Goal: Task Accomplishment & Management: Manage account settings

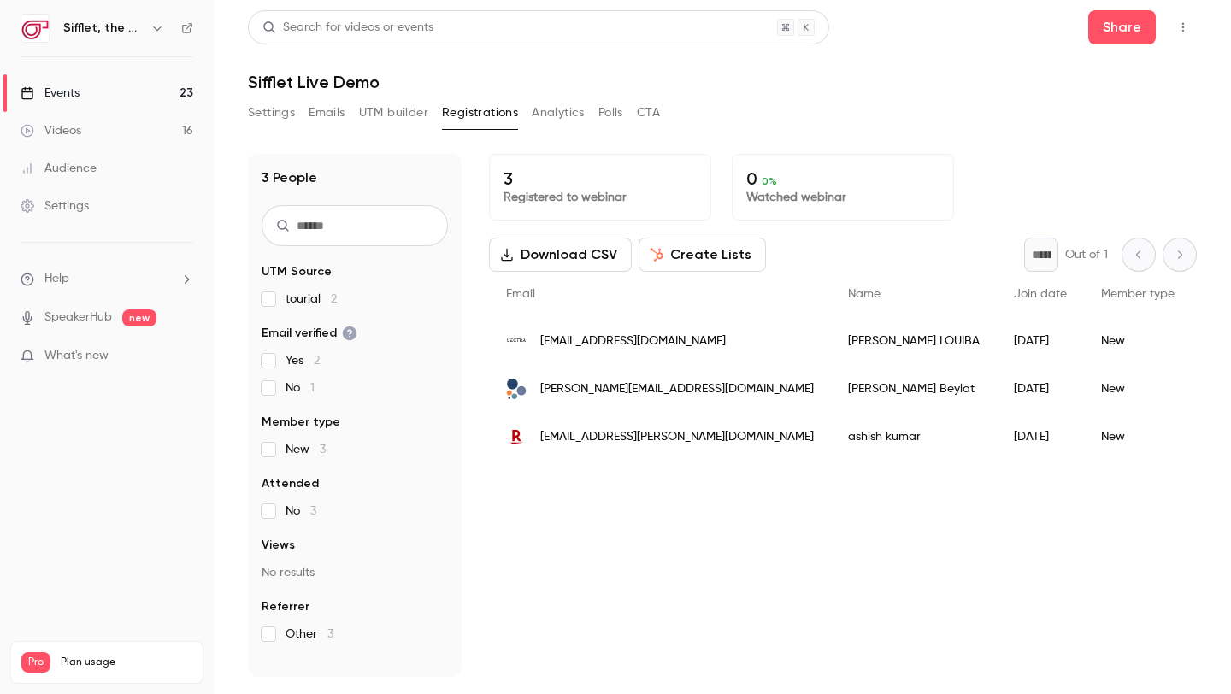
click at [629, 341] on span "[EMAIL_ADDRESS][DOMAIN_NAME]" at bounding box center [633, 342] width 186 height 18
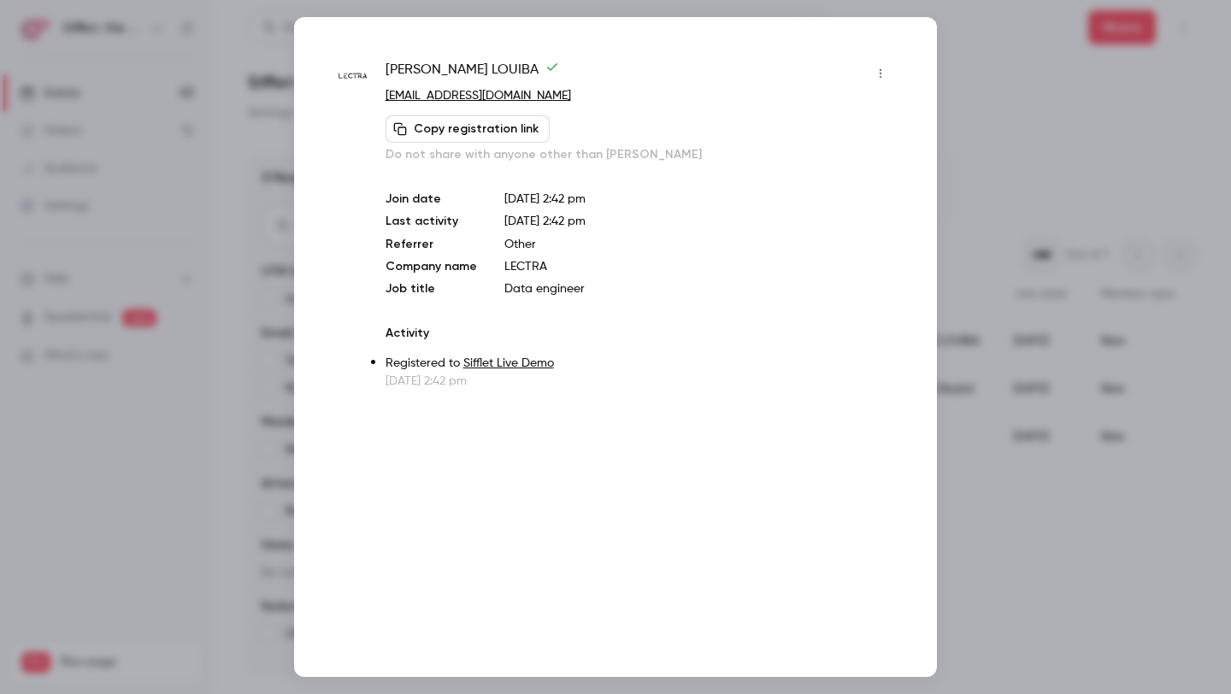
click at [956, 252] on div at bounding box center [615, 347] width 1231 height 694
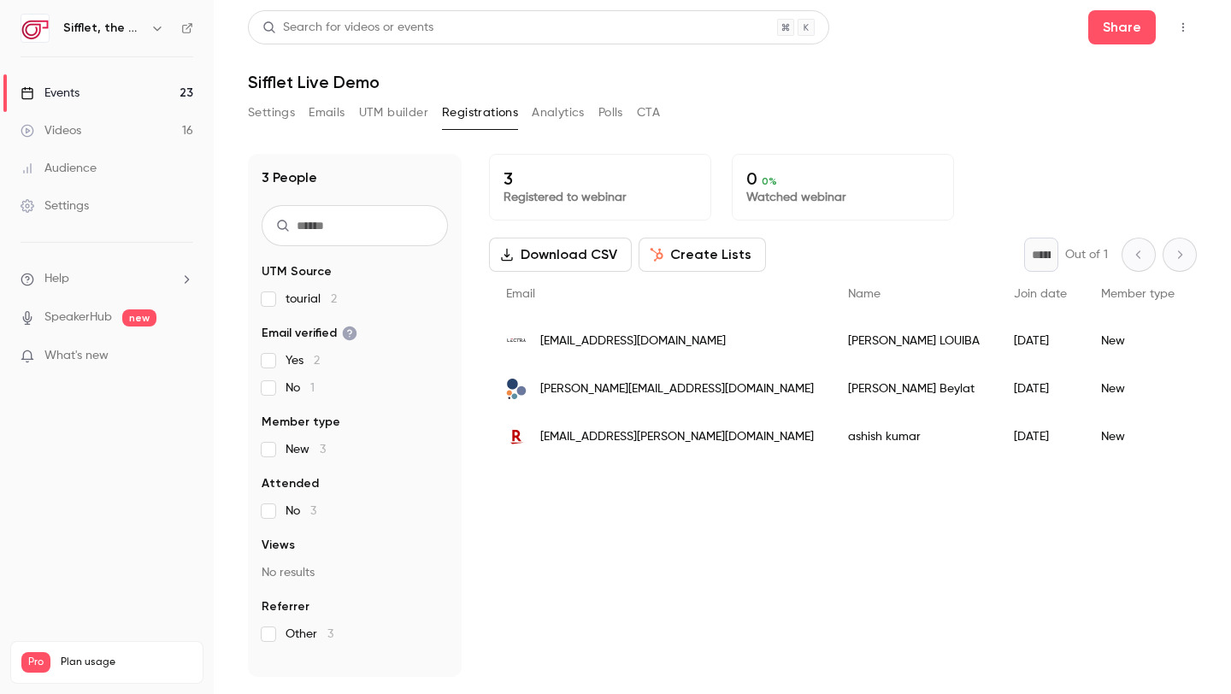
click at [102, 87] on link "Events 23" at bounding box center [107, 93] width 214 height 38
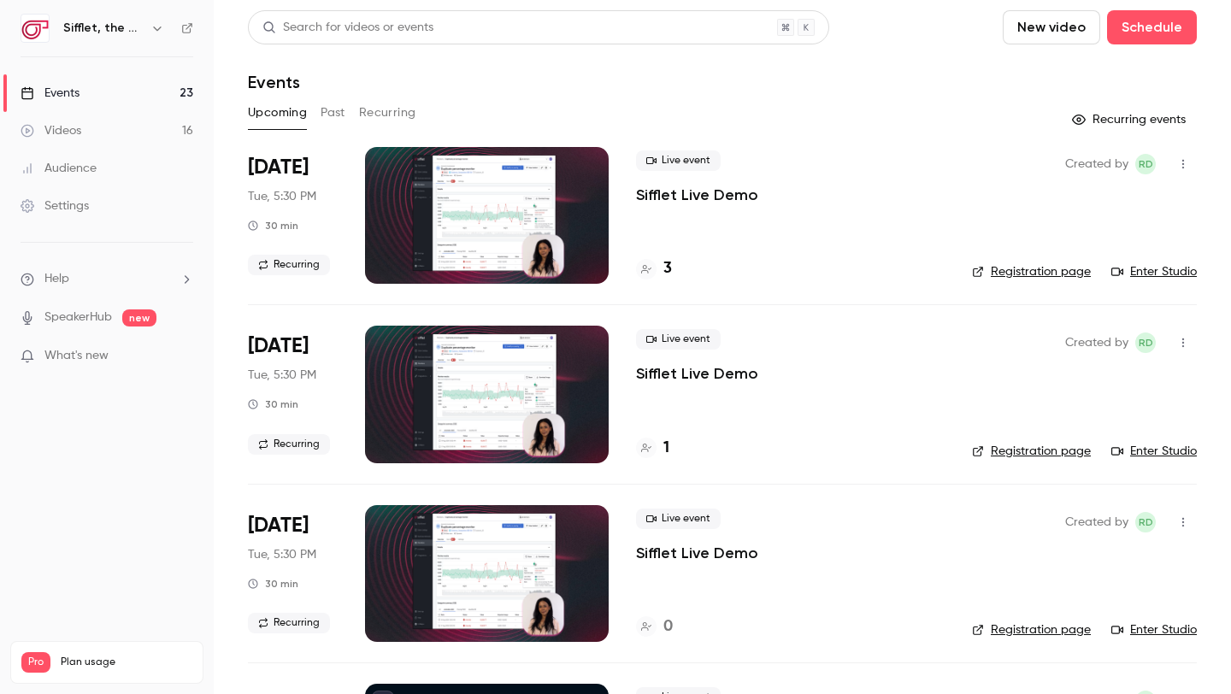
click at [62, 150] on link "Audience" at bounding box center [107, 169] width 214 height 38
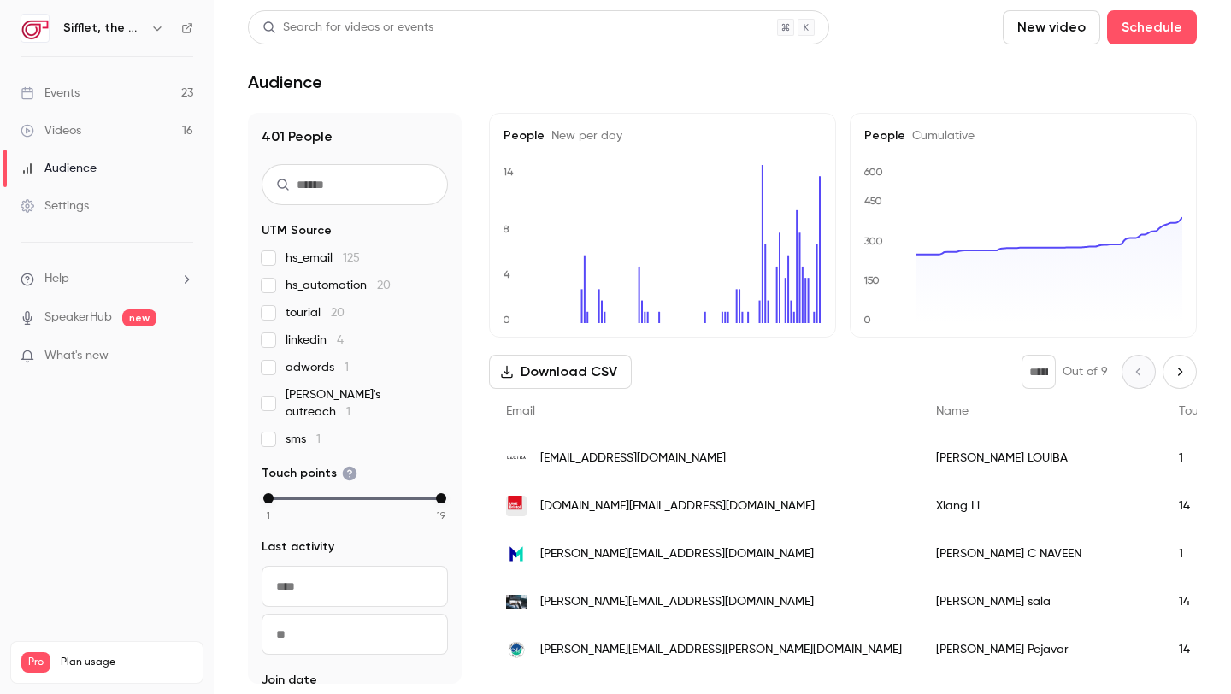
click at [61, 124] on div "Videos" at bounding box center [51, 130] width 61 height 17
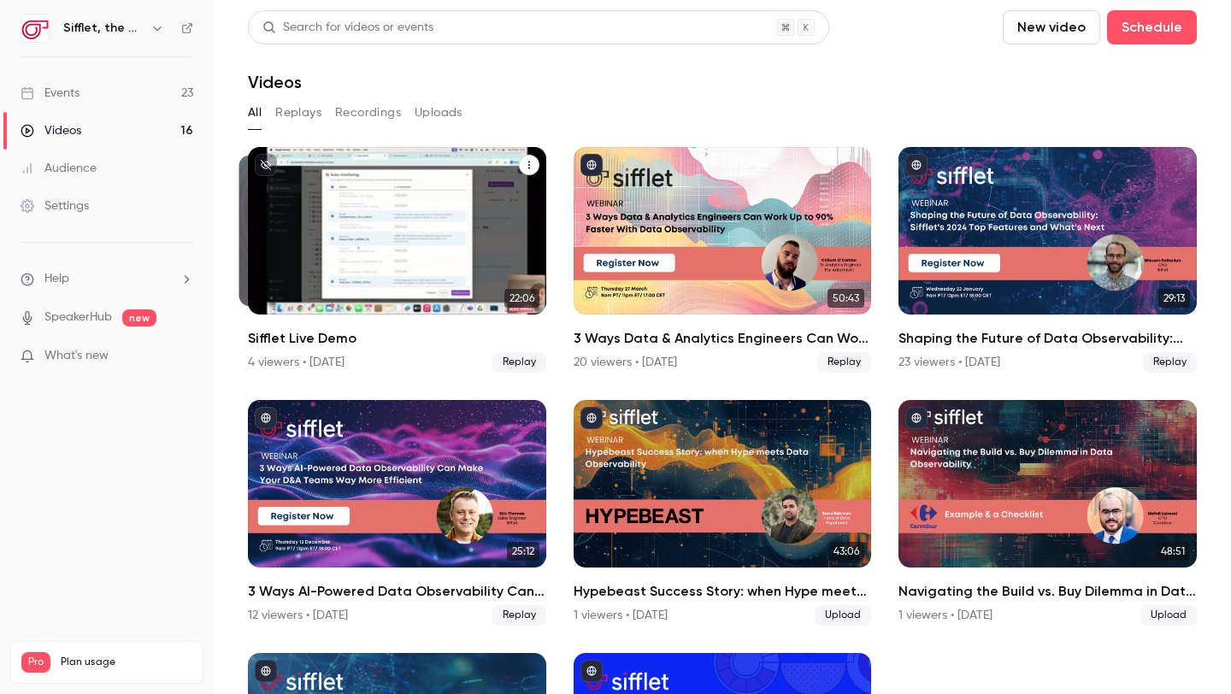
click at [388, 269] on div "Sifflet Live Demo" at bounding box center [397, 231] width 298 height 168
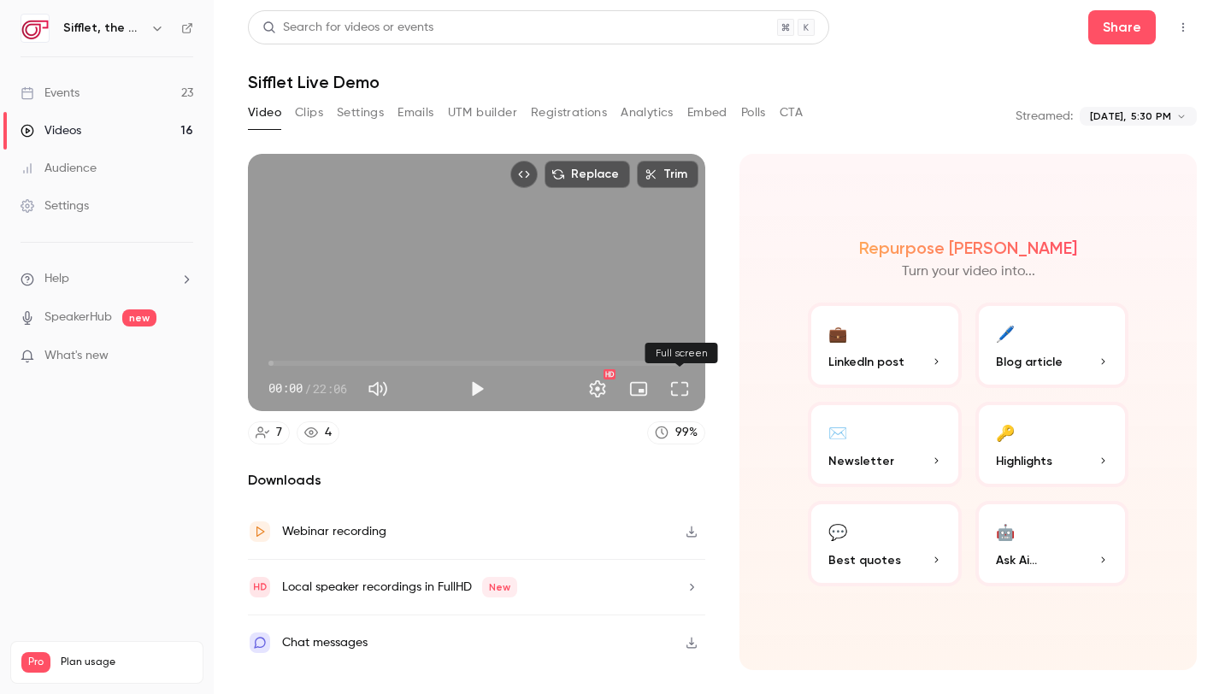
click at [673, 387] on button "Full screen" at bounding box center [680, 389] width 34 height 34
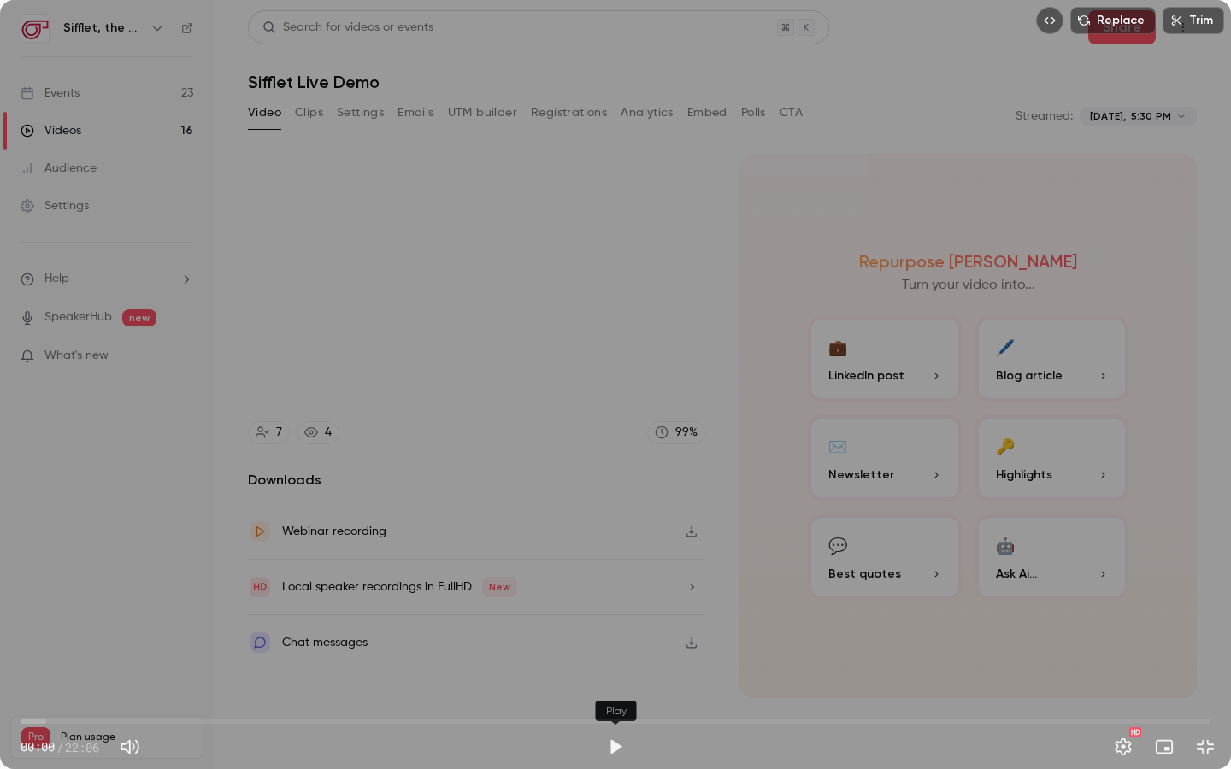
click at [608, 693] on button "Play" at bounding box center [615, 747] width 34 height 34
click at [1113, 693] on button "Settings" at bounding box center [1123, 747] width 34 height 34
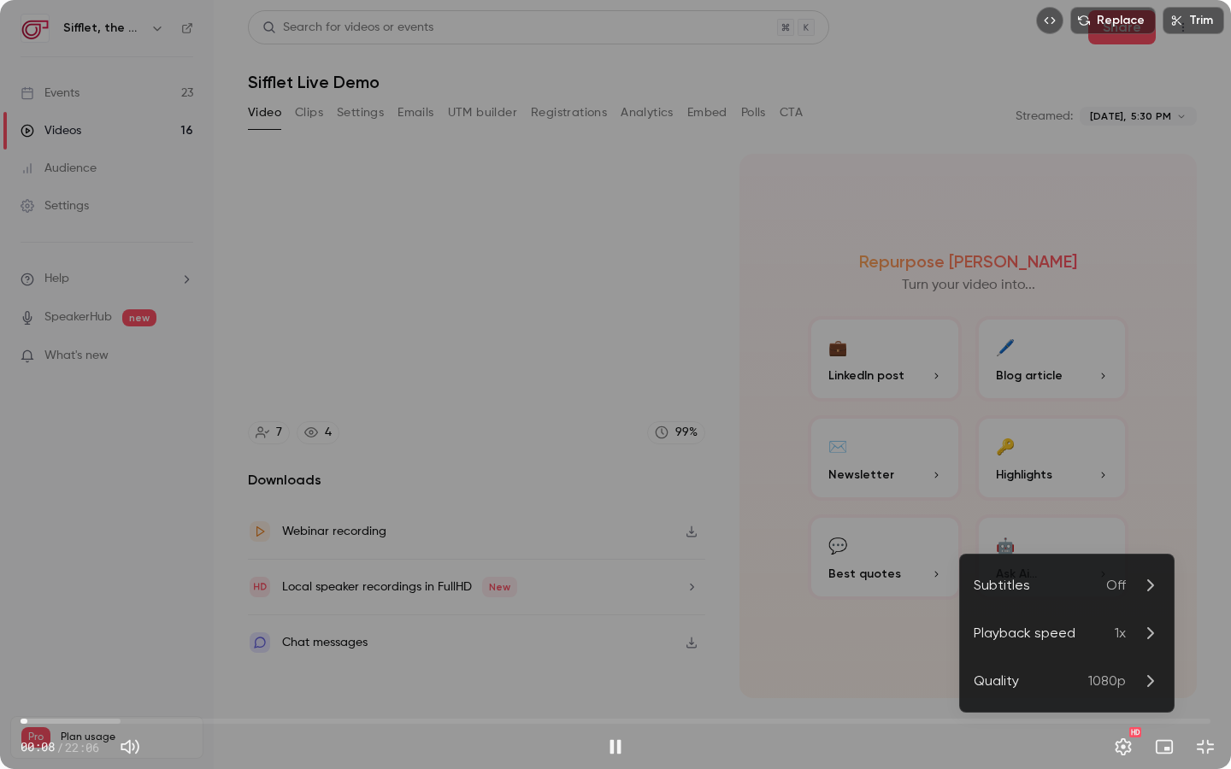
click at [1052, 620] on li "Playback speed 1x" at bounding box center [1067, 634] width 214 height 48
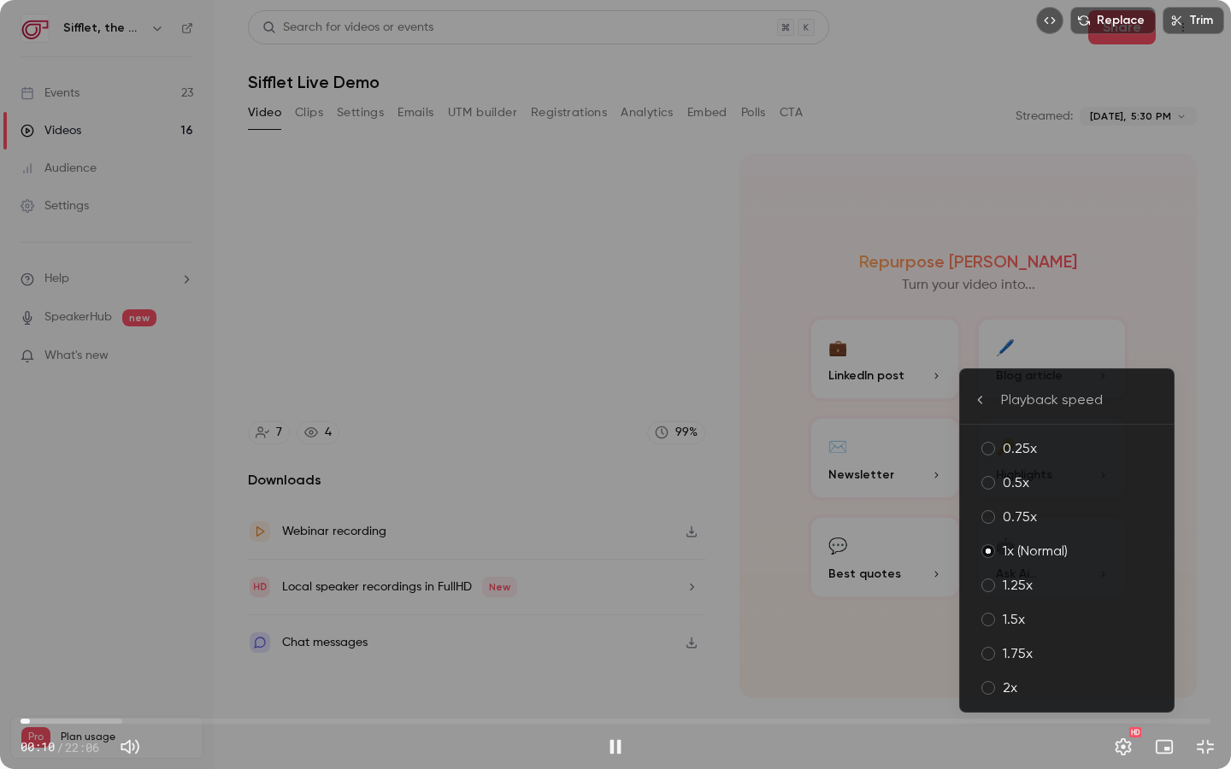
click at [981, 398] on icon at bounding box center [981, 400] width 14 height 14
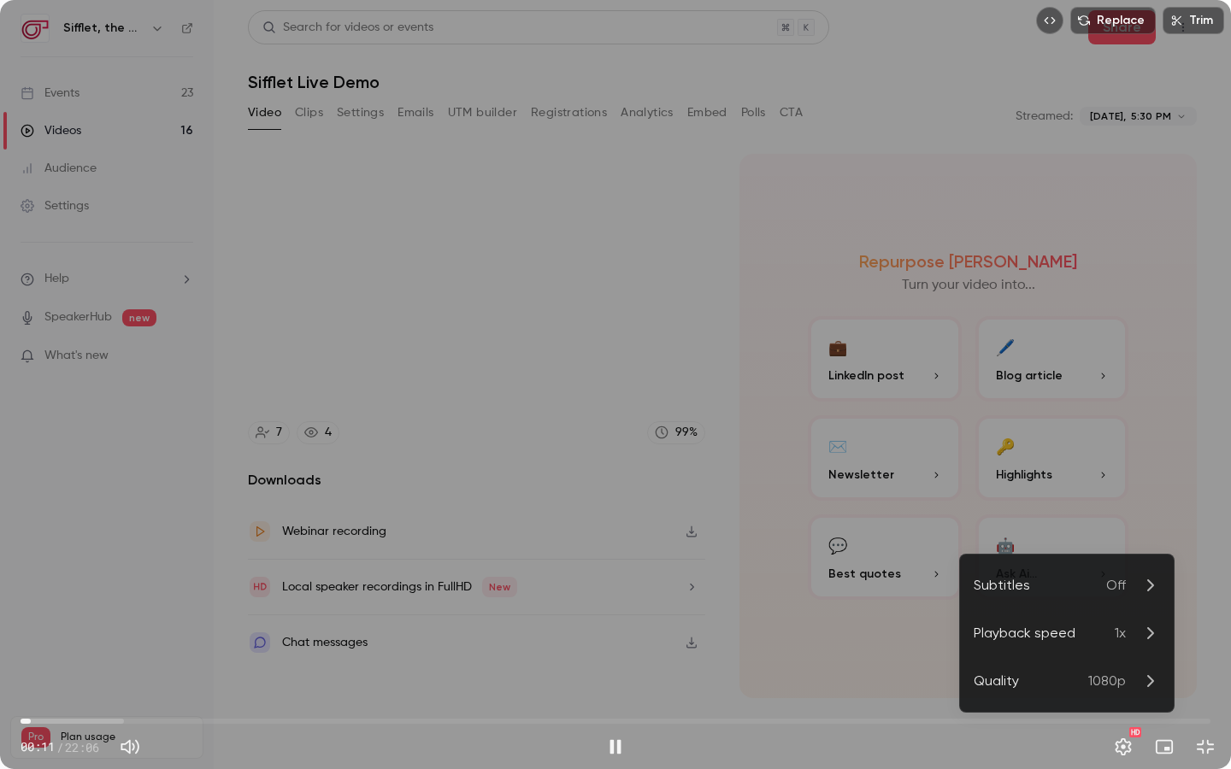
click at [1040, 627] on div "Playback speed" at bounding box center [1044, 633] width 141 height 21
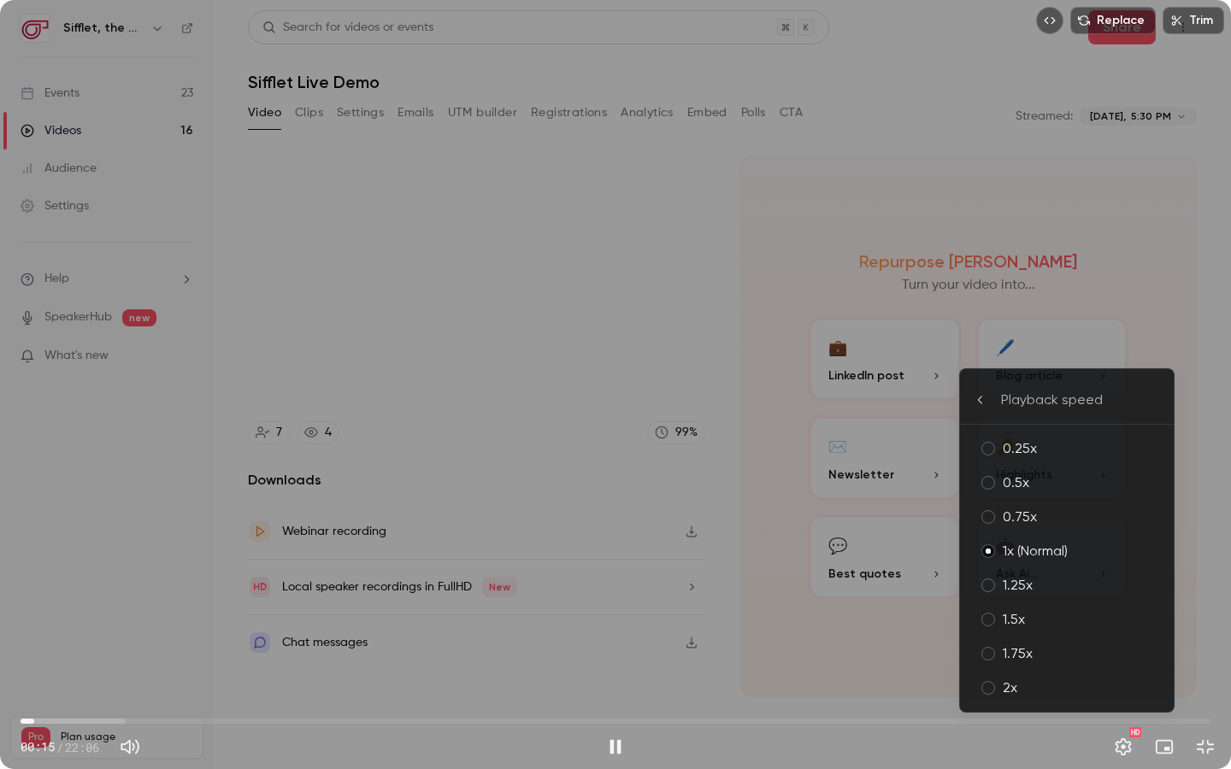
click at [1029, 622] on div "1.5x" at bounding box center [1081, 620] width 157 height 21
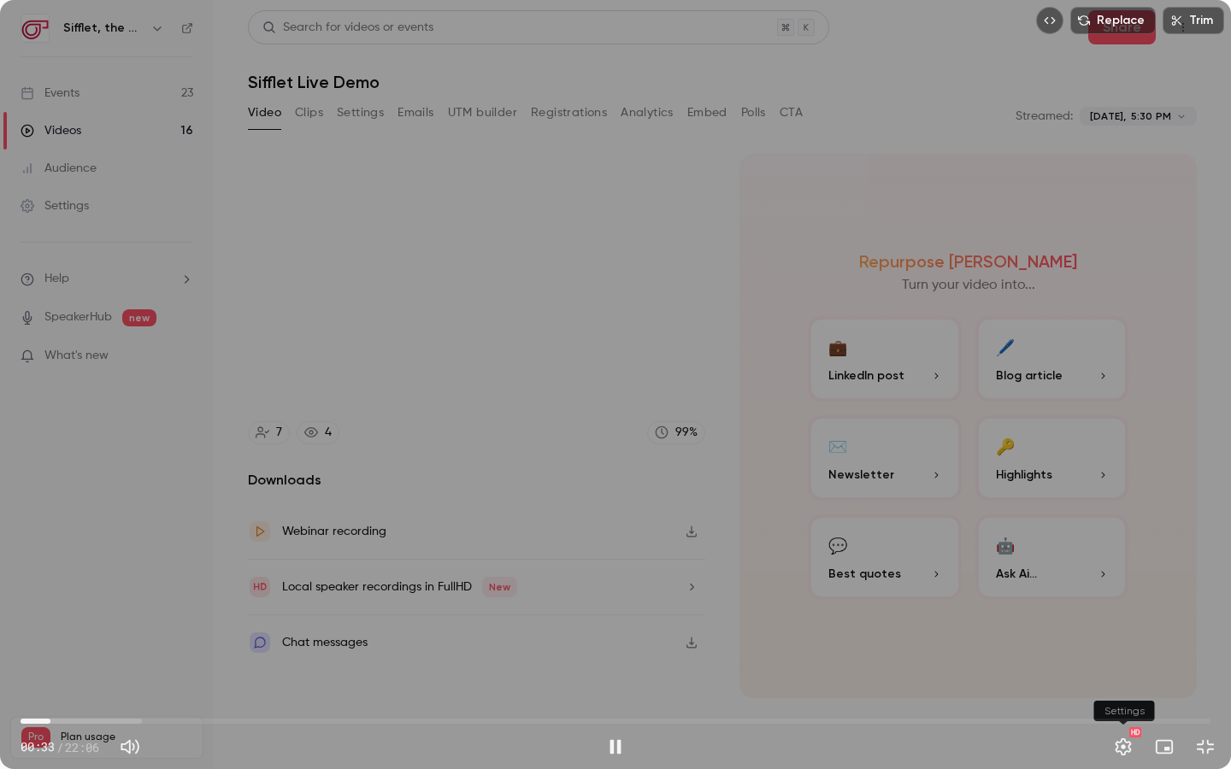
click at [1127, 693] on button "Settings" at bounding box center [1123, 747] width 34 height 34
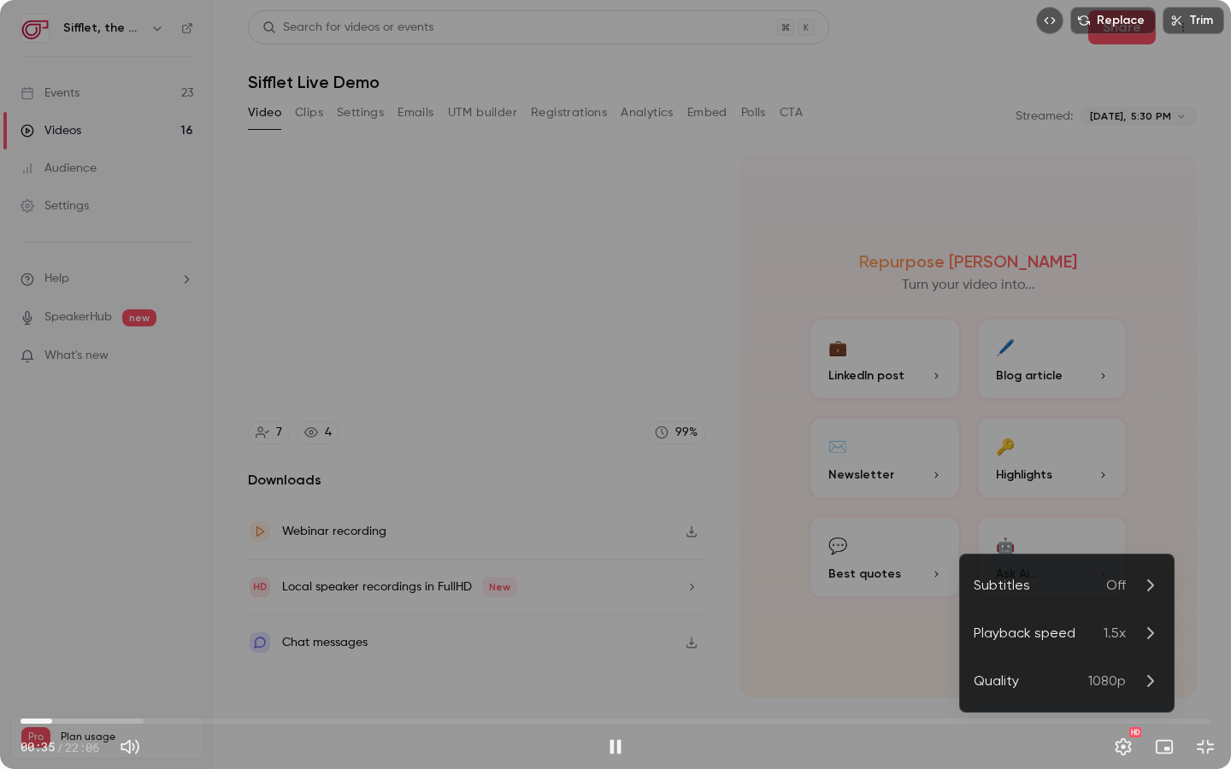
click at [1059, 645] on li "Playback speed 1.5x" at bounding box center [1067, 634] width 214 height 48
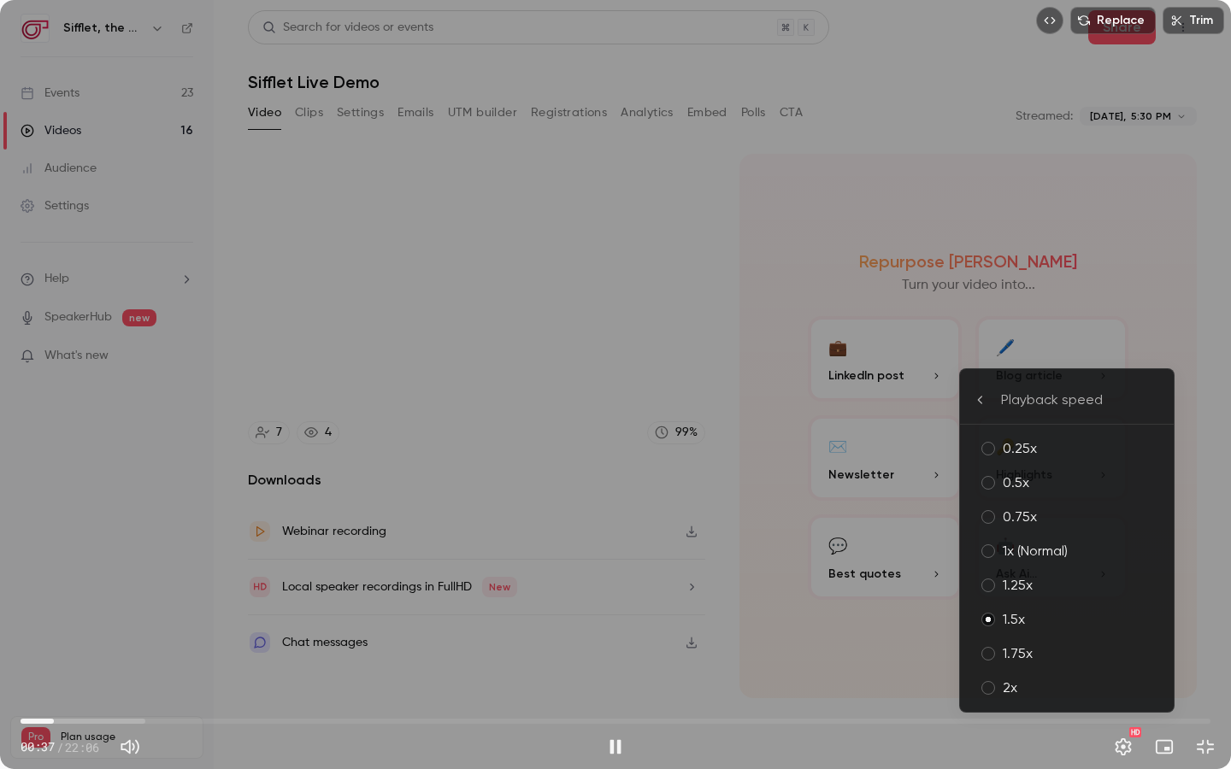
click at [1030, 680] on div "2x" at bounding box center [1081, 688] width 157 height 21
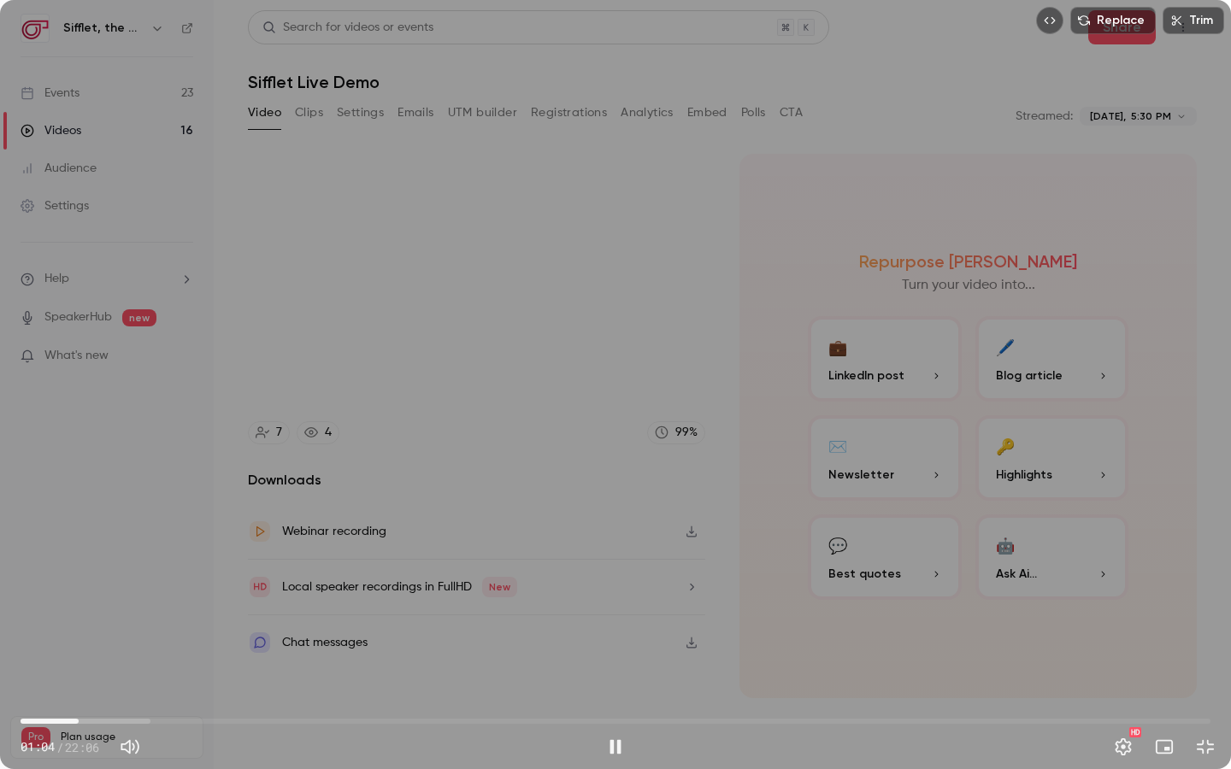
click at [79, 693] on span "01:04" at bounding box center [616, 721] width 1190 height 27
click at [105, 693] on span "01:06" at bounding box center [616, 721] width 1190 height 27
click at [121, 693] on span "01:52" at bounding box center [616, 721] width 1190 height 27
click at [154, 693] on span "02:28" at bounding box center [616, 721] width 1190 height 27
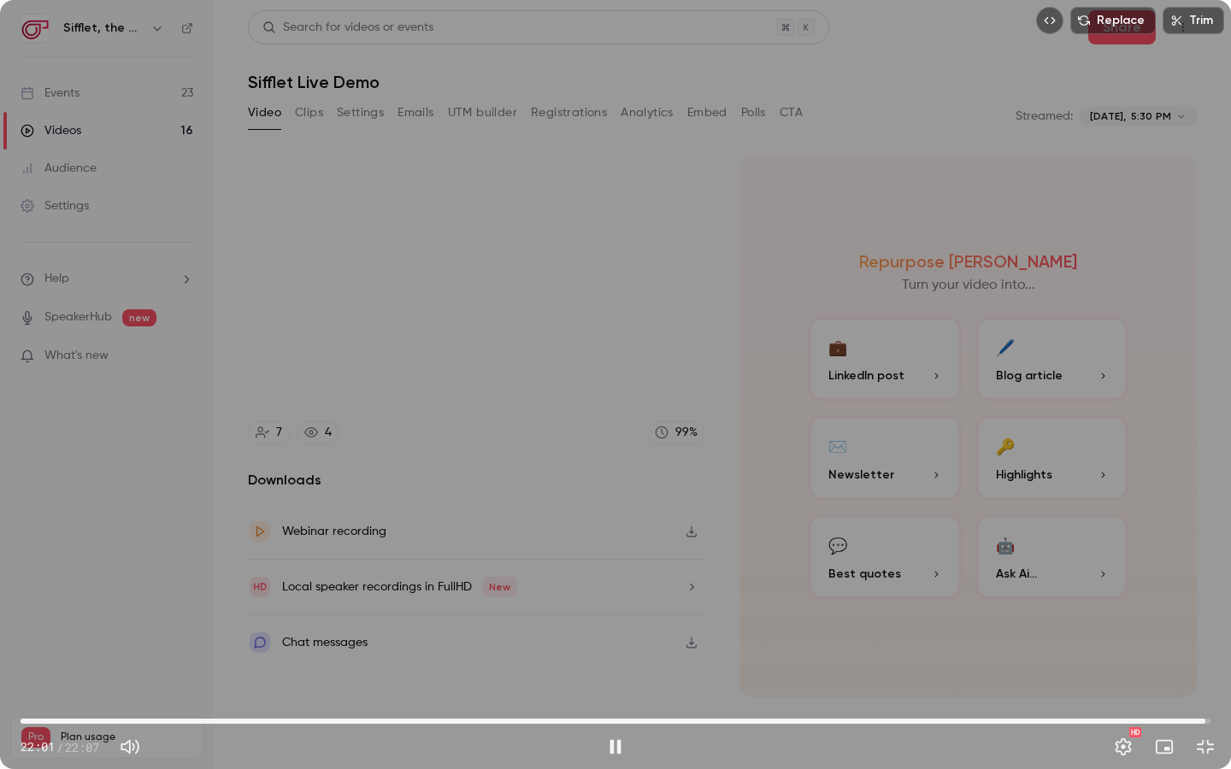
click at [1064, 282] on div "Replace Trim 22:01 22:01 / 22:07 HD" at bounding box center [615, 384] width 1231 height 769
type input "******"
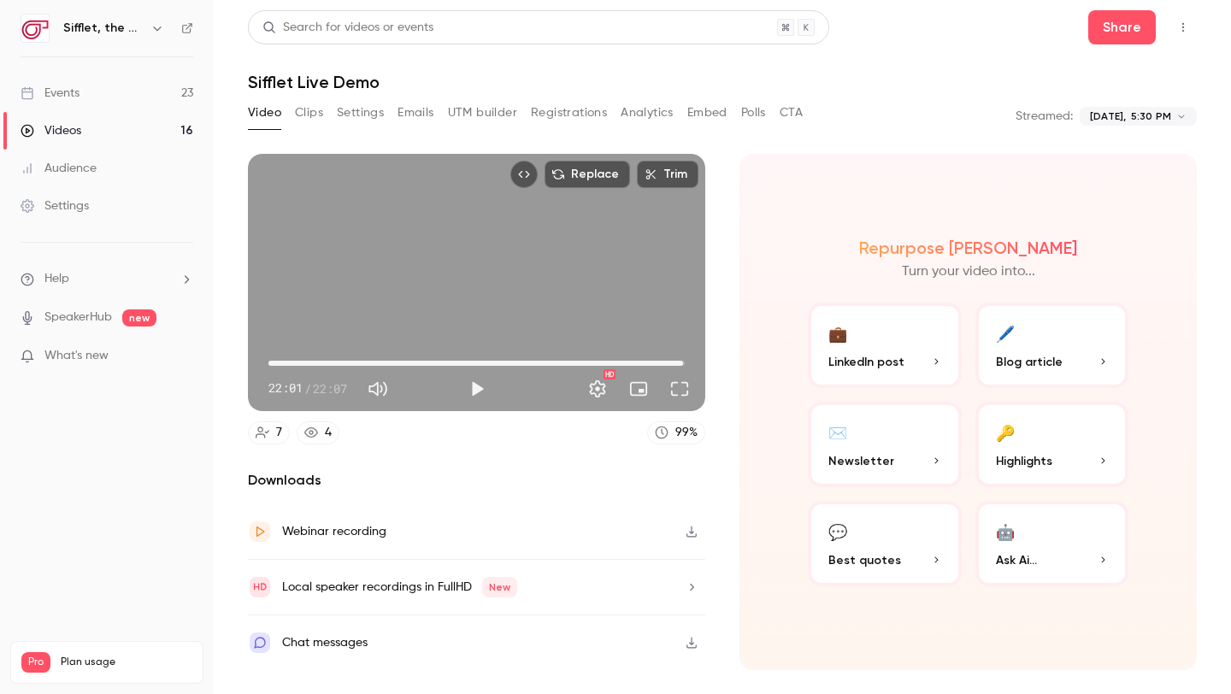
click at [162, 97] on link "Events 23" at bounding box center [107, 93] width 214 height 38
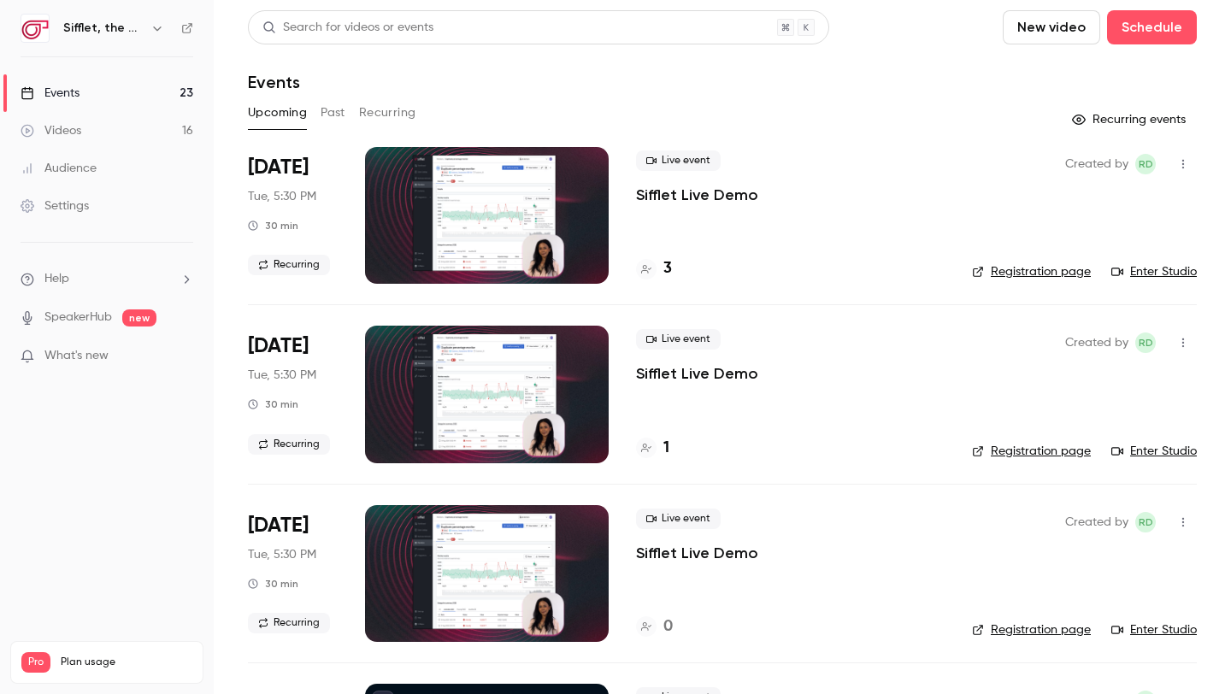
click at [660, 267] on div "3" at bounding box center [654, 268] width 36 height 23
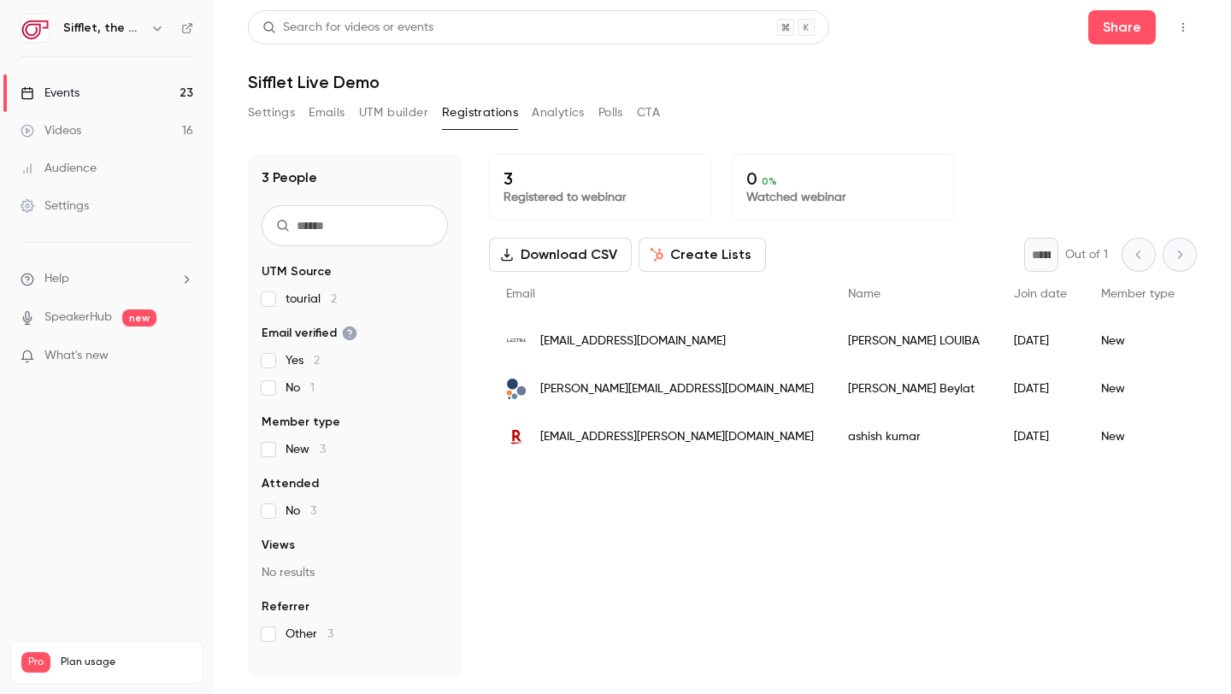
click at [78, 124] on div "Videos" at bounding box center [51, 130] width 61 height 17
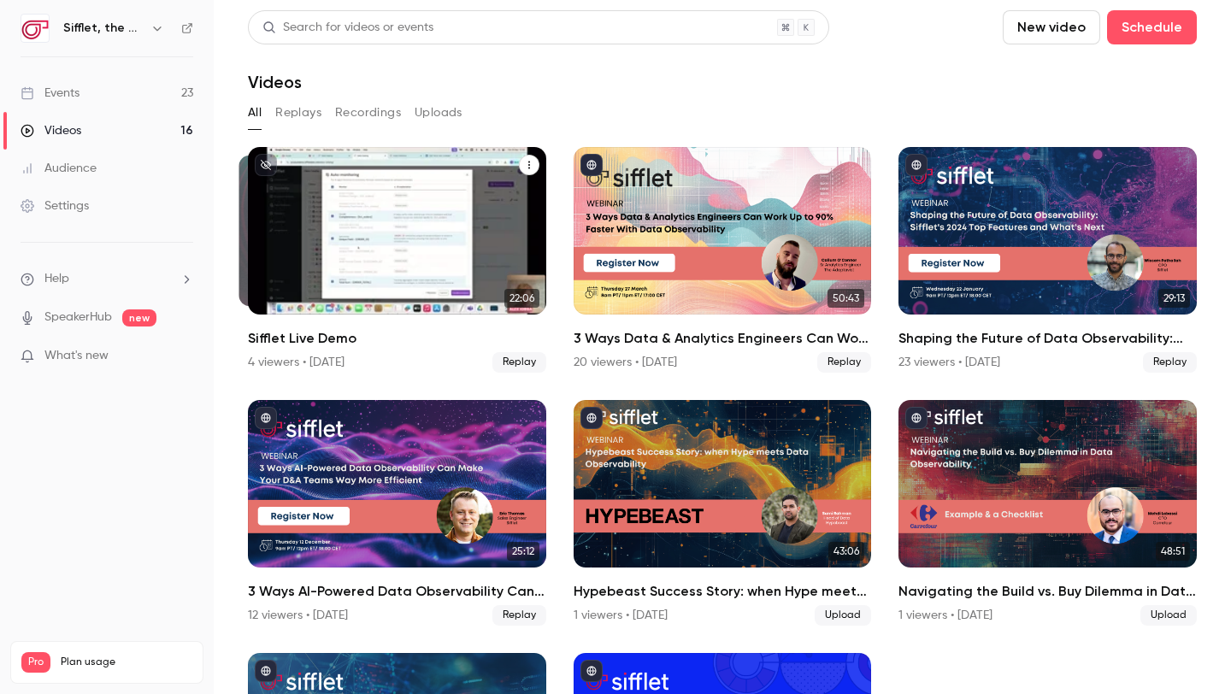
click at [370, 224] on div "Sifflet Live Demo" at bounding box center [397, 231] width 298 height 168
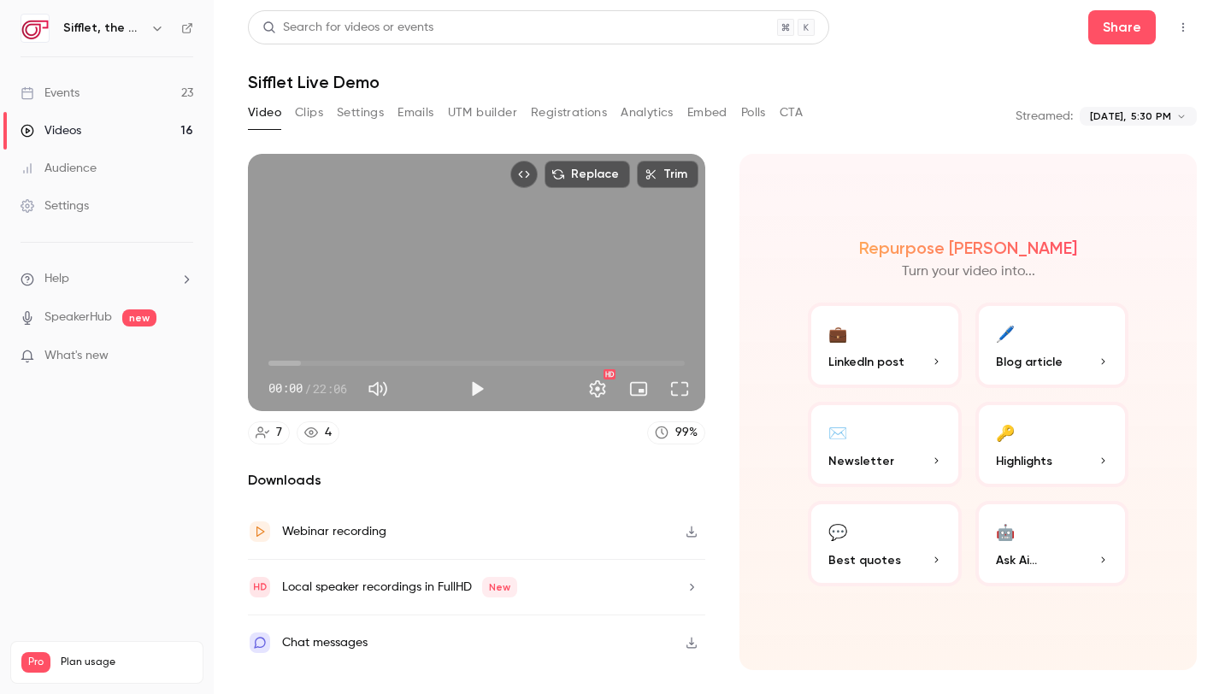
click at [664, 170] on button "Trim" at bounding box center [668, 174] width 62 height 27
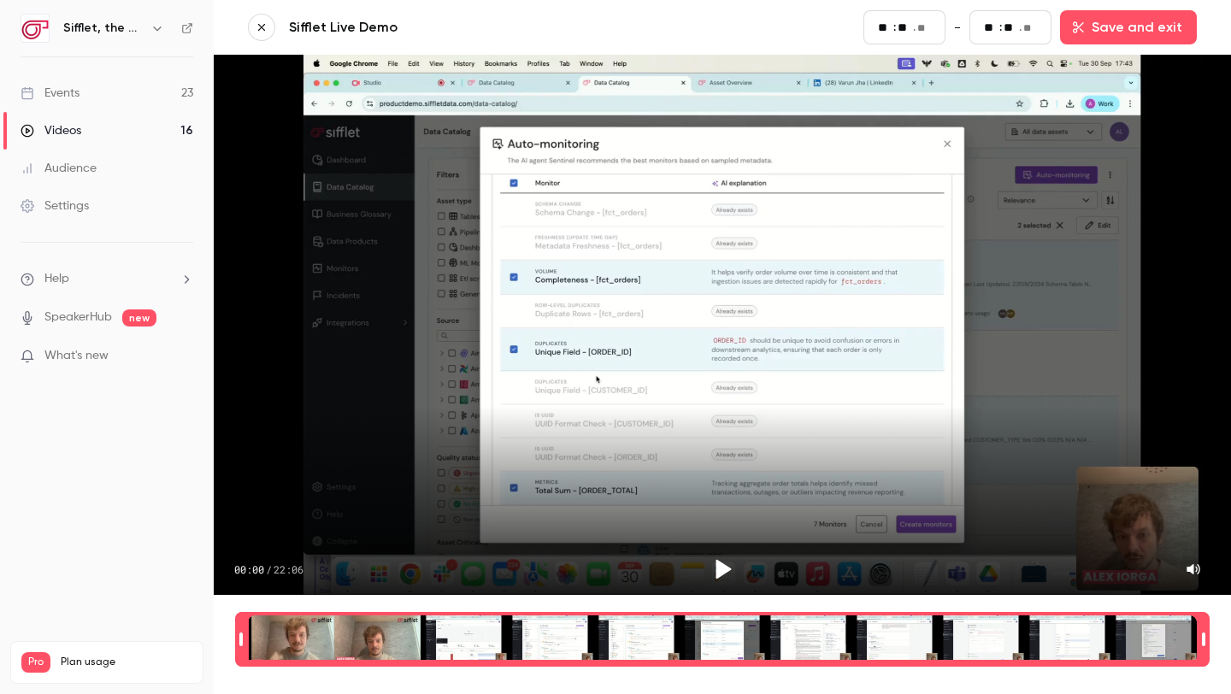
click at [500, 140] on div "00:00 / 22:06" at bounding box center [722, 325] width 1017 height 540
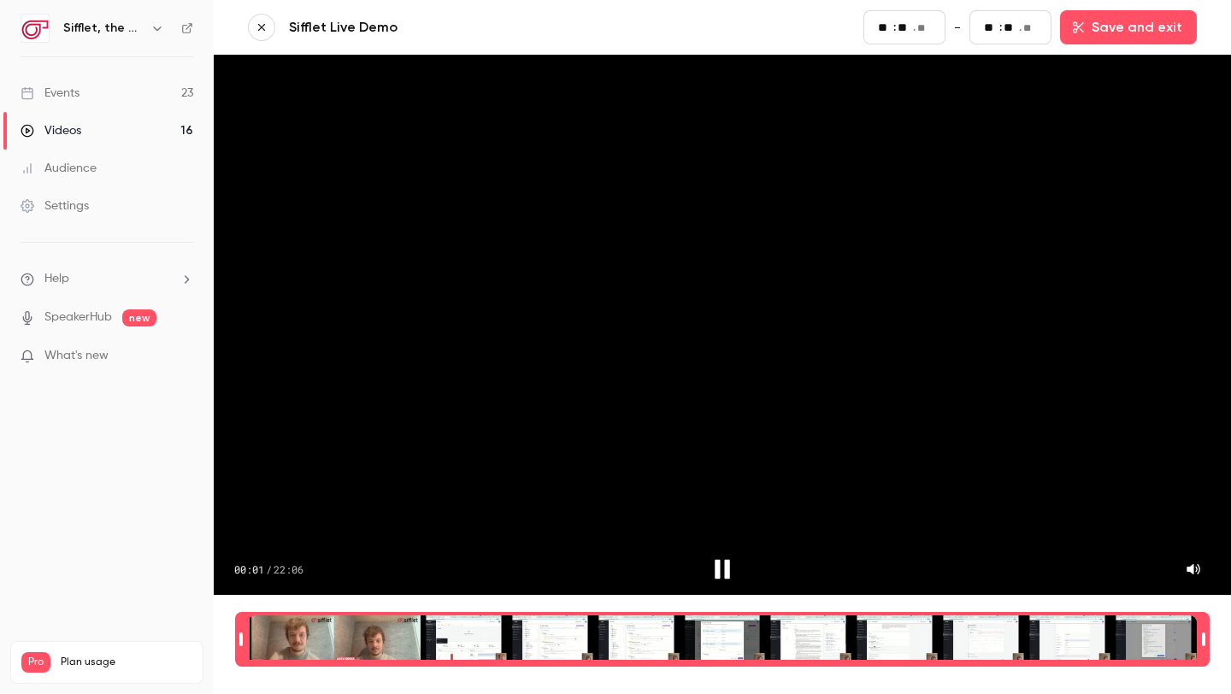
click at [471, 190] on div "00:01 / 22:06" at bounding box center [722, 325] width 1017 height 540
type input "*"
click at [106, 94] on link "Events 23" at bounding box center [107, 93] width 214 height 38
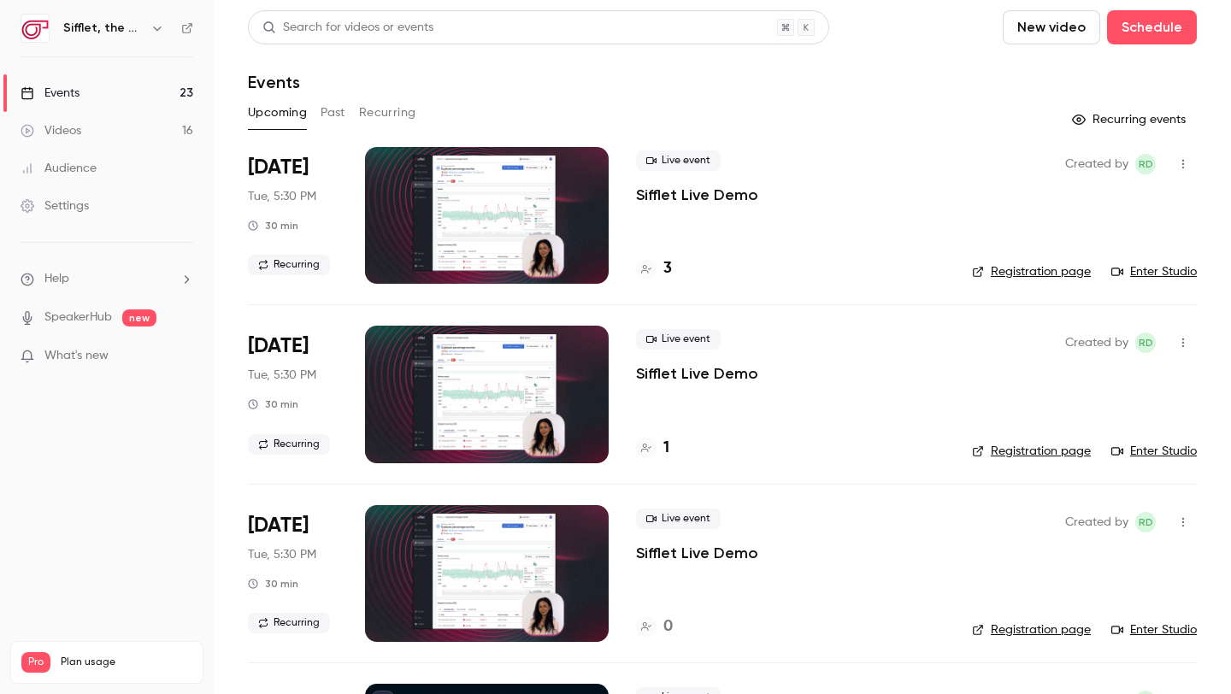
click at [675, 196] on p "Sifflet Live Demo" at bounding box center [697, 195] width 122 height 21
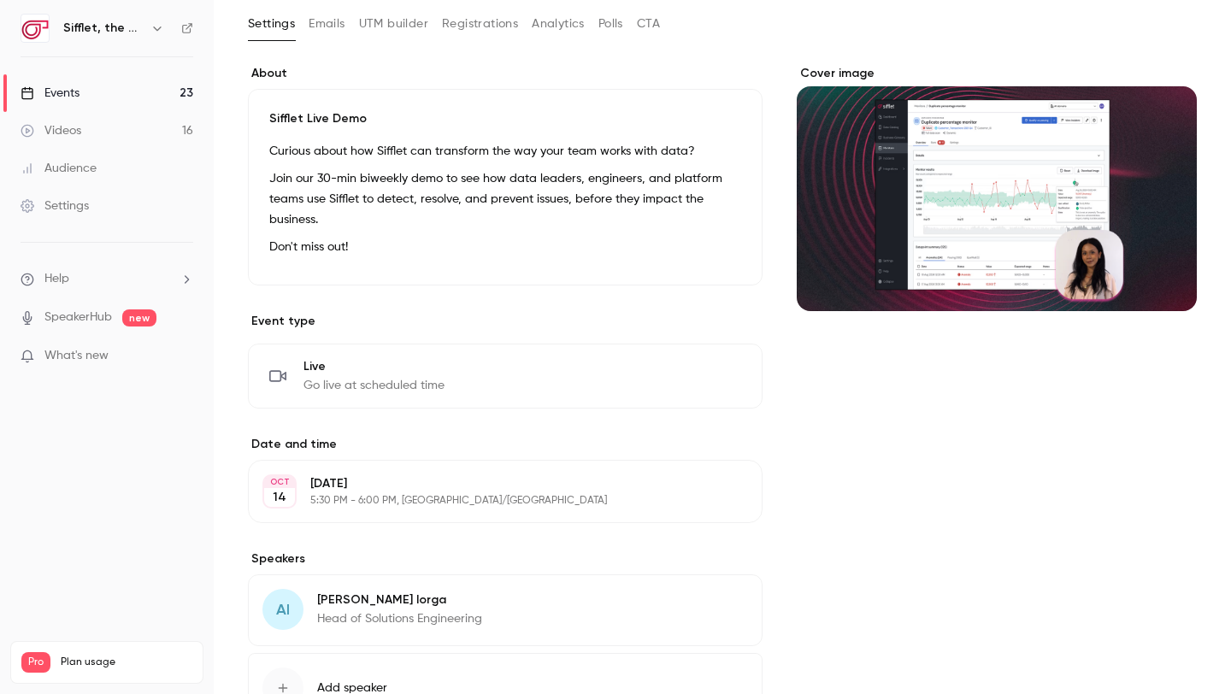
scroll to position [100, 0]
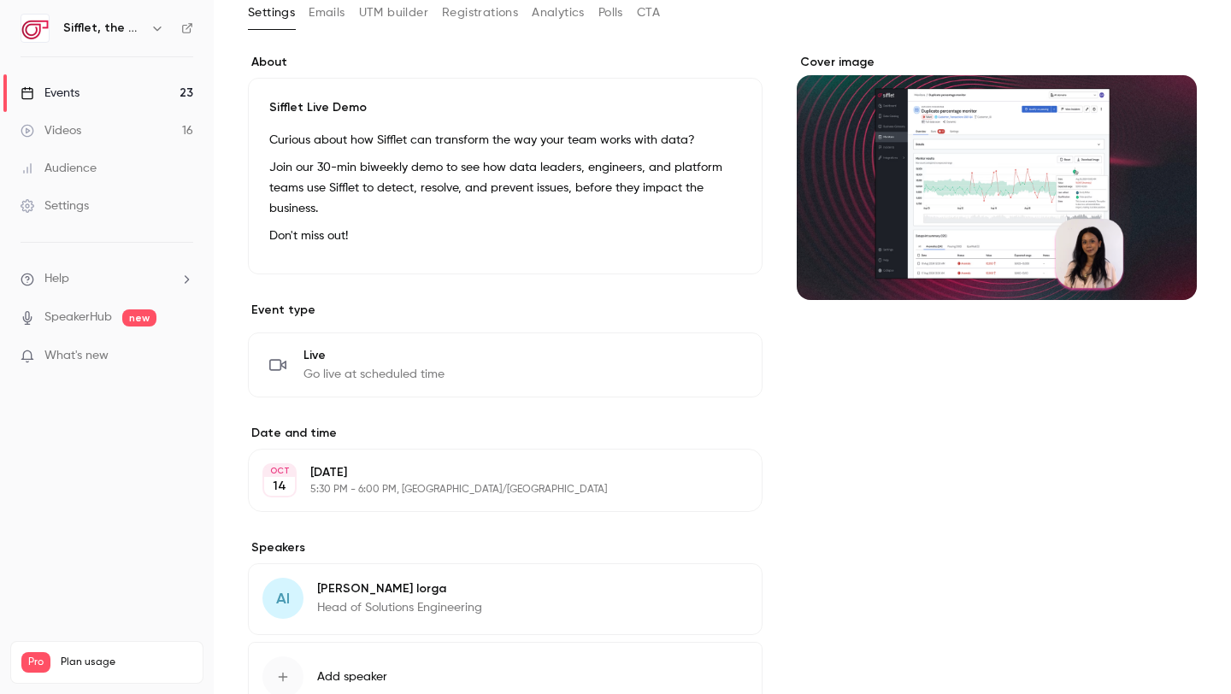
click at [445, 370] on div "Live Go live at scheduled time Edit" at bounding box center [505, 365] width 472 height 36
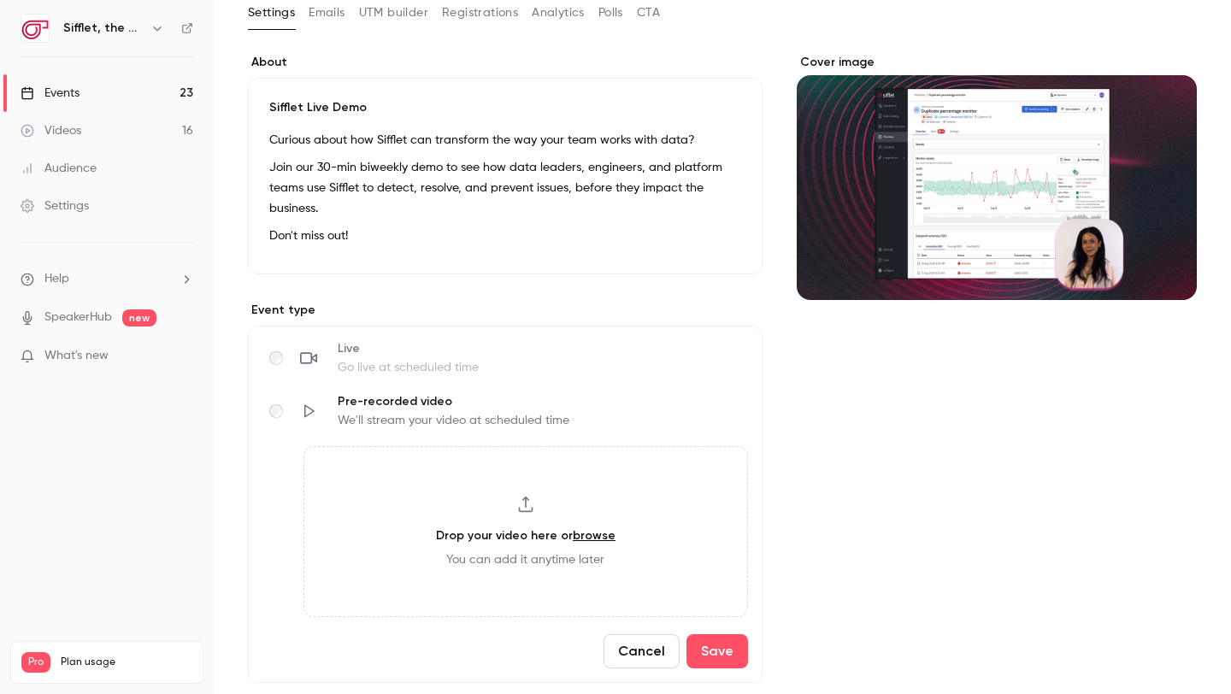
click at [633, 646] on button "Cancel" at bounding box center [642, 651] width 76 height 34
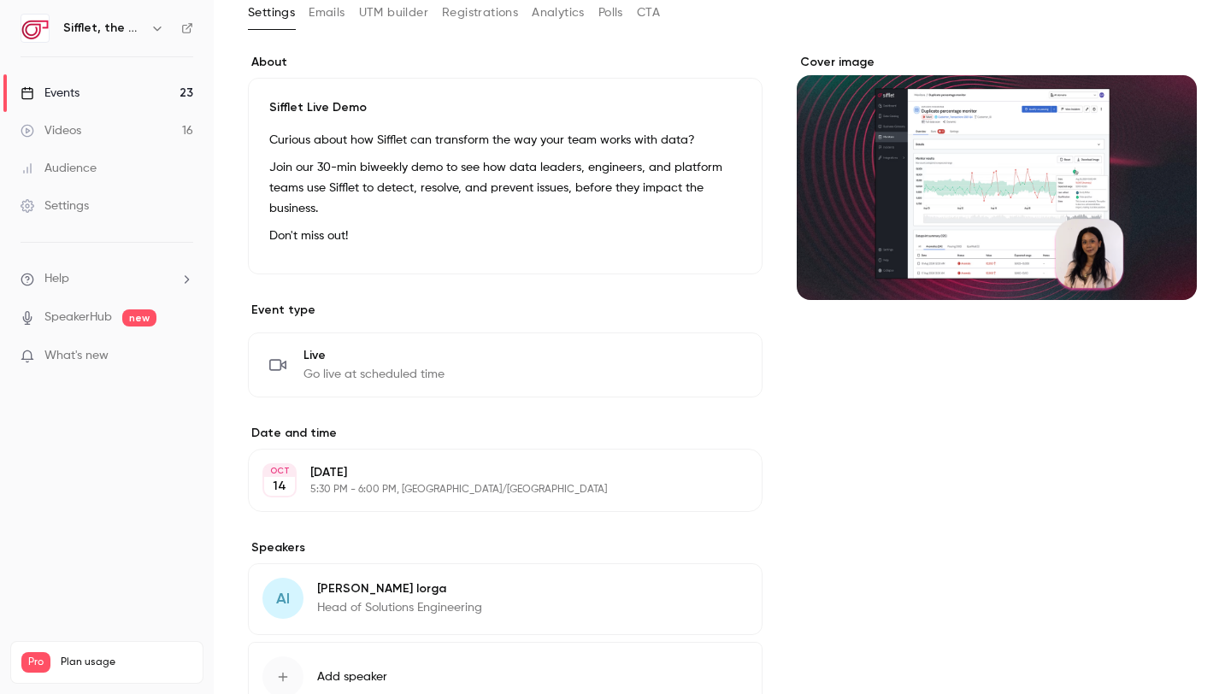
click at [115, 89] on link "Events 23" at bounding box center [107, 93] width 214 height 38
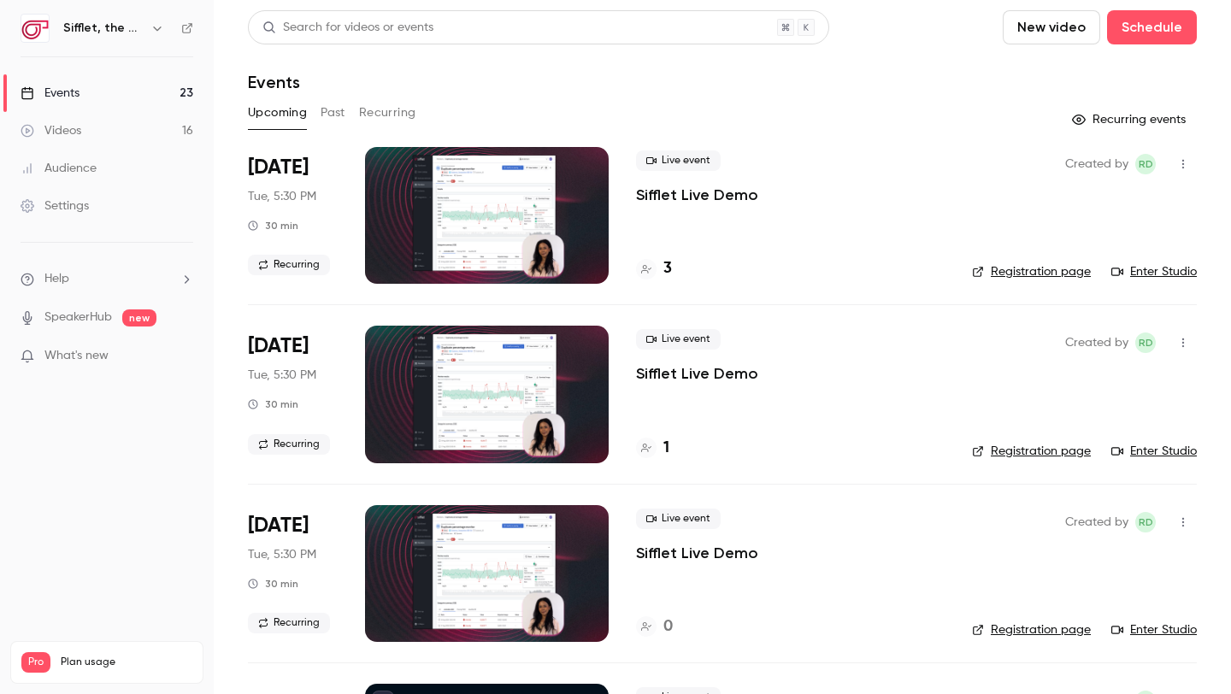
click at [125, 124] on link "Videos 16" at bounding box center [107, 131] width 214 height 38
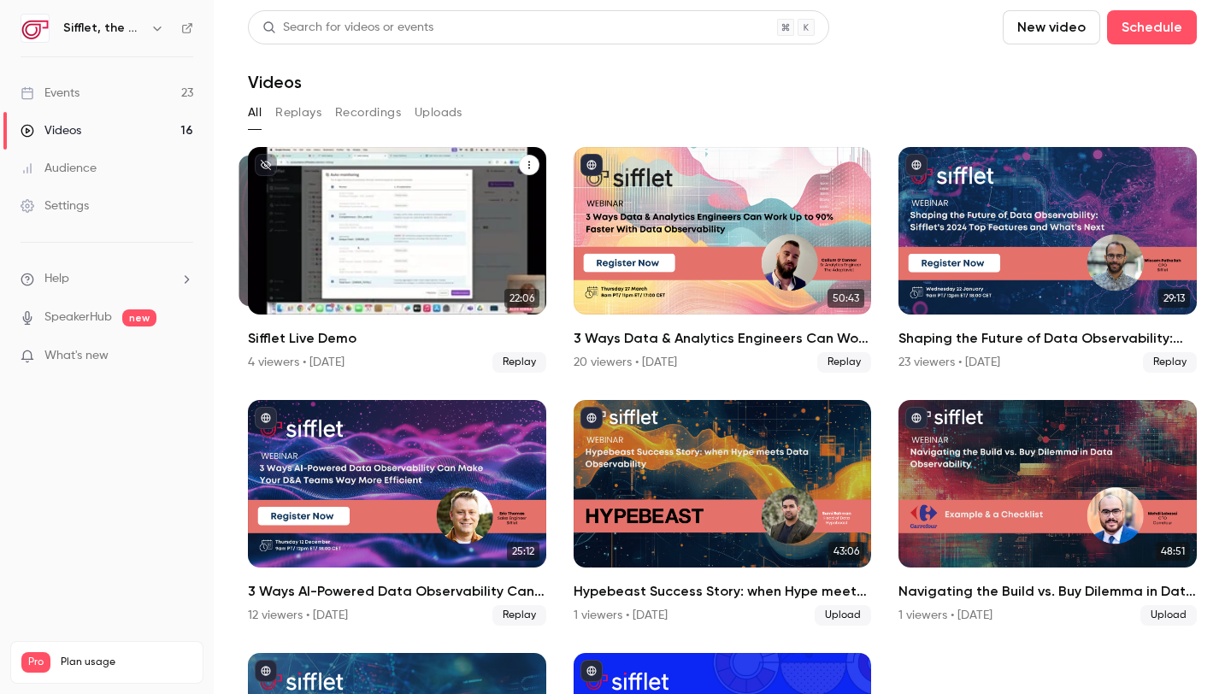
click at [360, 234] on div "Sifflet Live Demo" at bounding box center [397, 231] width 298 height 168
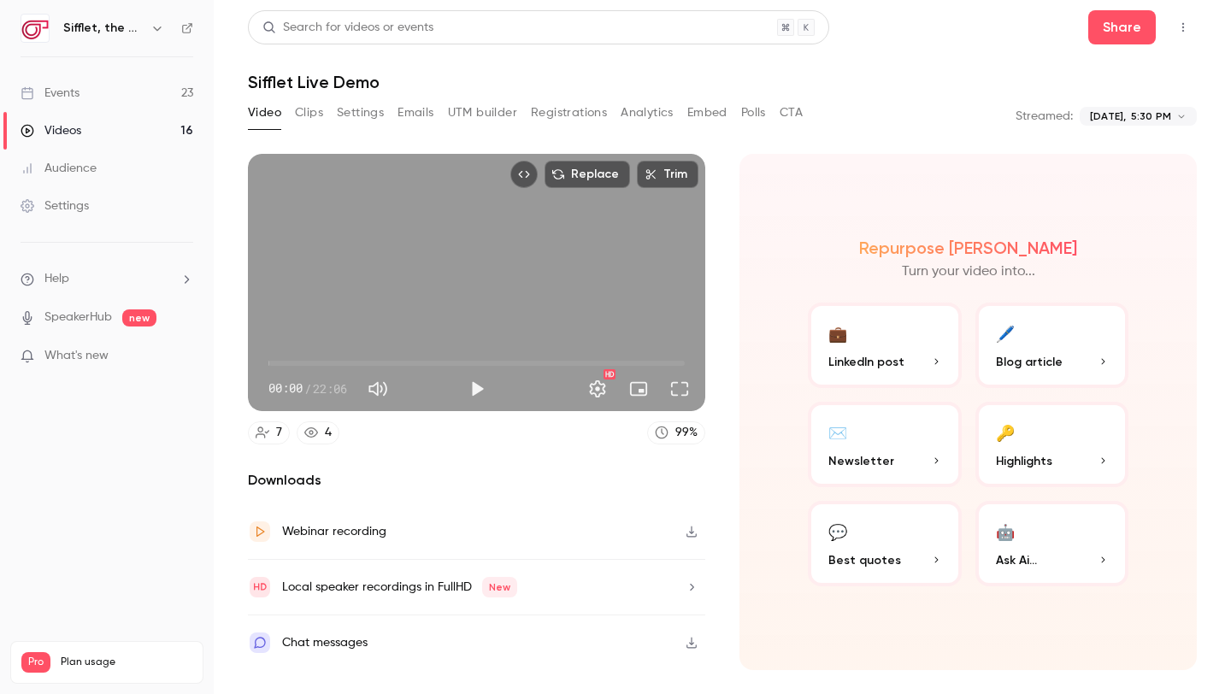
click at [377, 534] on div "Webinar recording" at bounding box center [334, 531] width 104 height 21
click at [132, 99] on link "Events 23" at bounding box center [107, 93] width 214 height 38
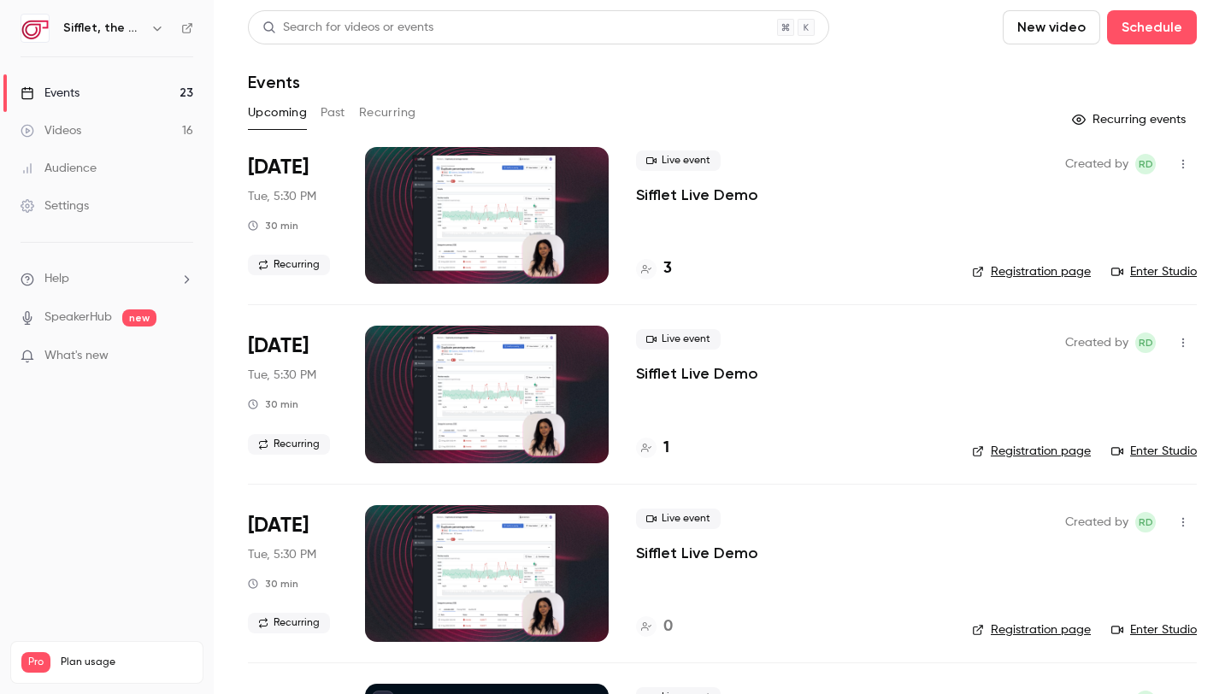
click at [664, 186] on p "Sifflet Live Demo" at bounding box center [697, 195] width 122 height 21
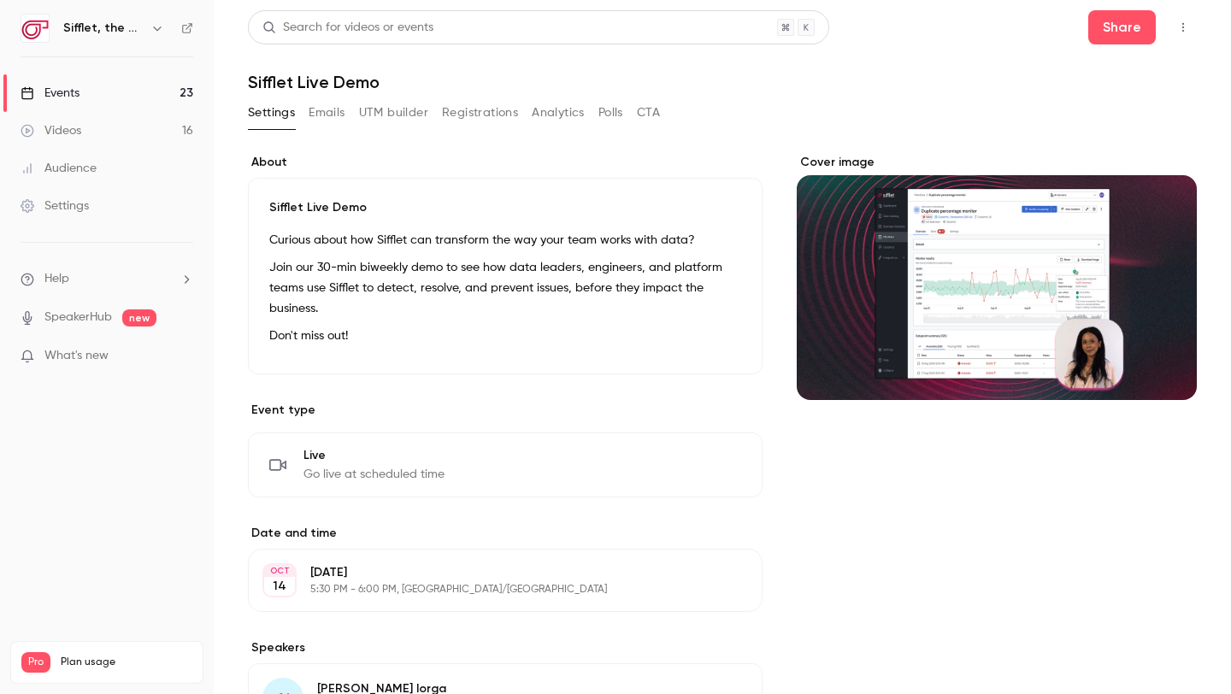
click at [388, 498] on div "**********" at bounding box center [505, 510] width 515 height 713
click at [369, 478] on span "Go live at scheduled time" at bounding box center [373, 474] width 141 height 17
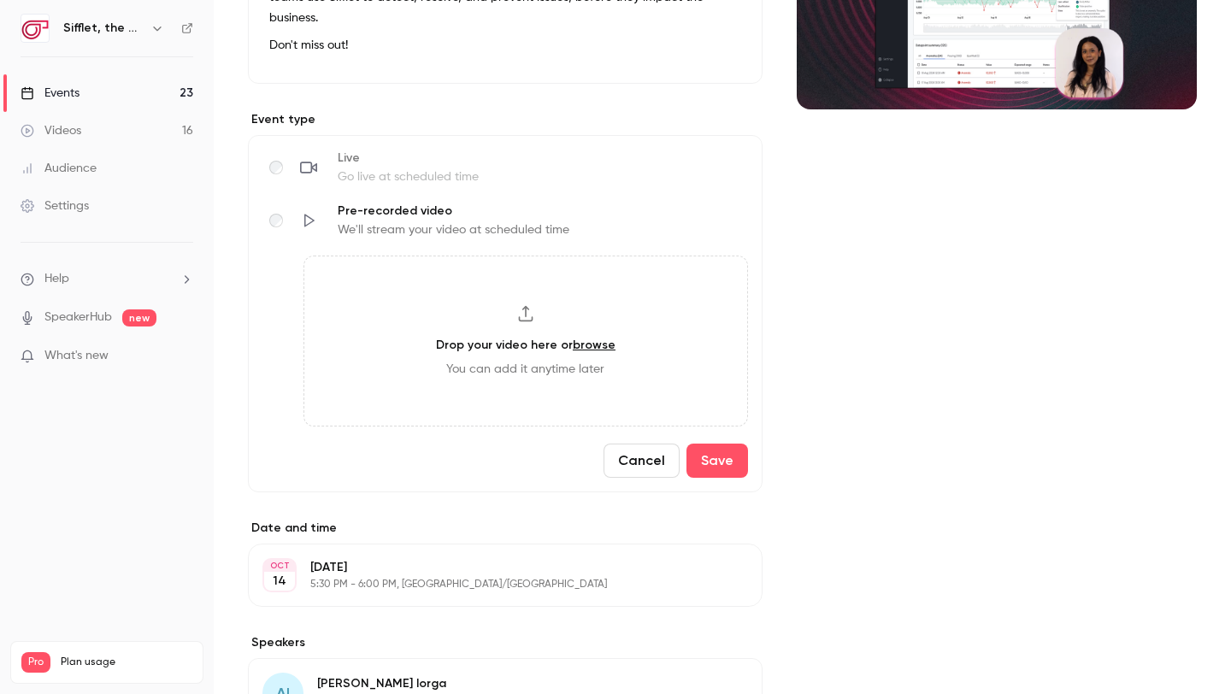
scroll to position [446, 0]
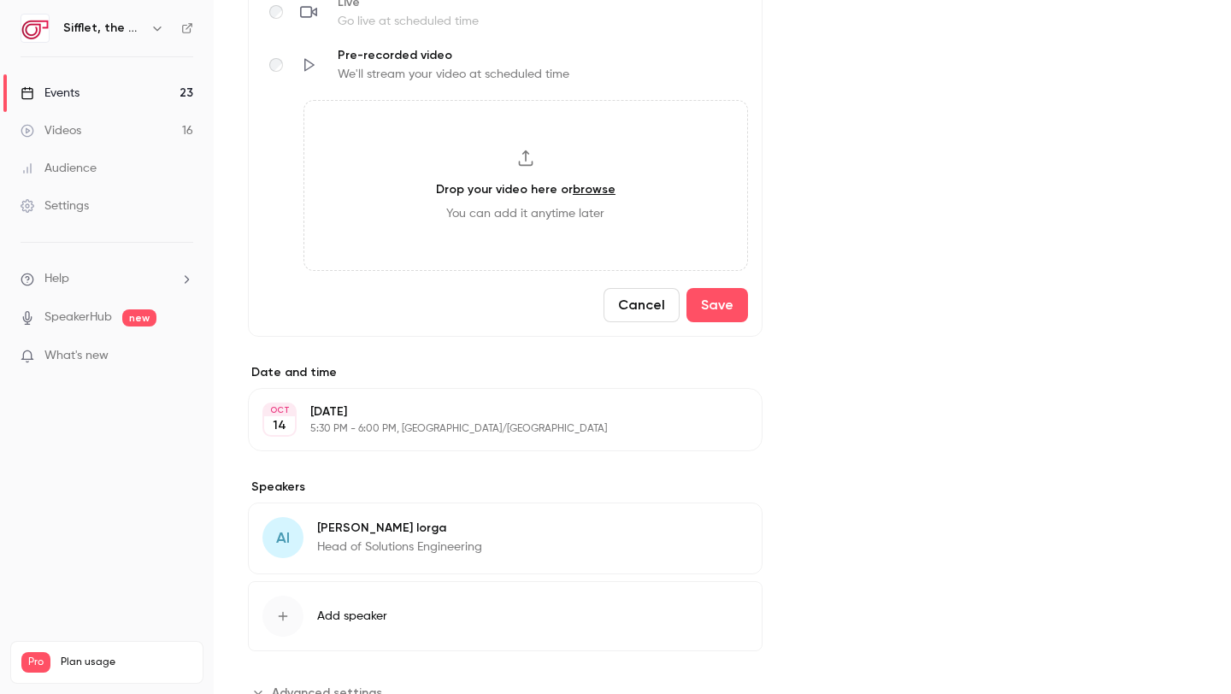
click at [583, 187] on link "browse" at bounding box center [594, 189] width 43 height 15
type input "**********"
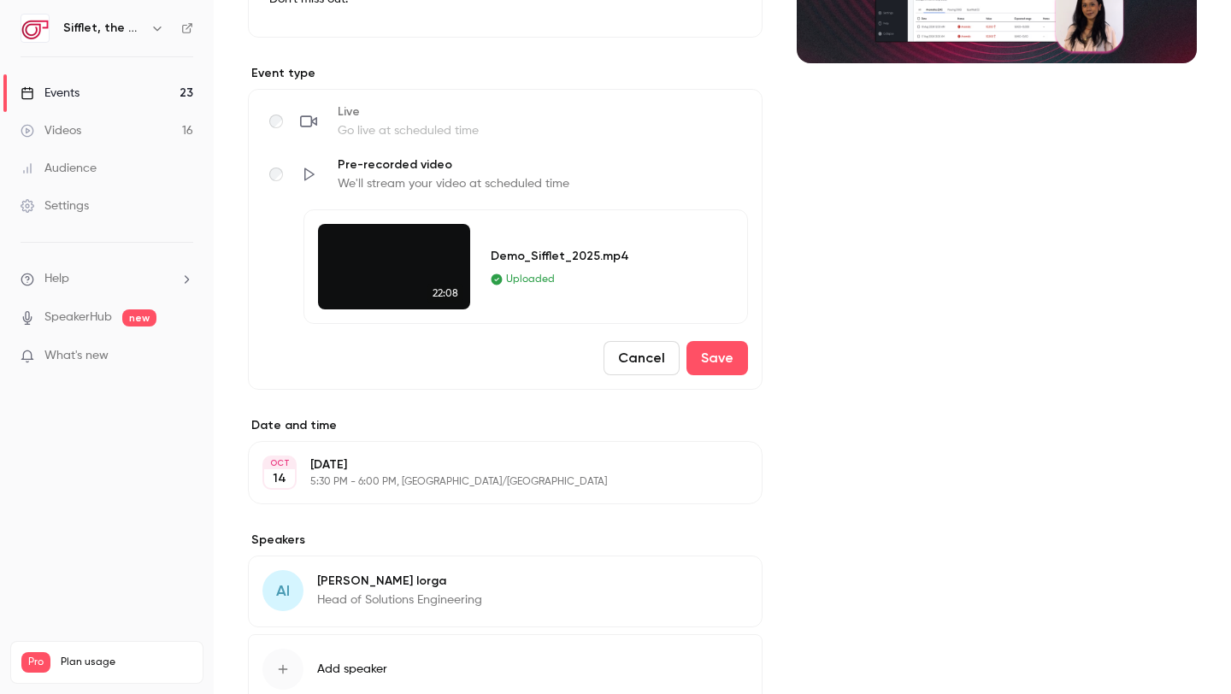
scroll to position [334, 0]
